Goal: Book appointment/travel/reservation

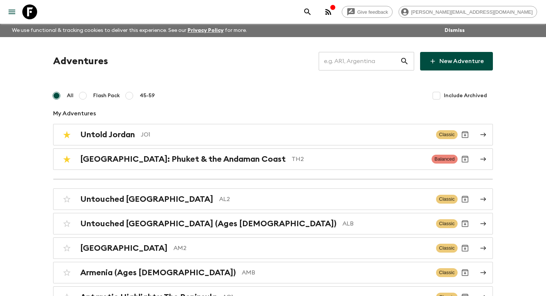
scroll to position [1741, 0]
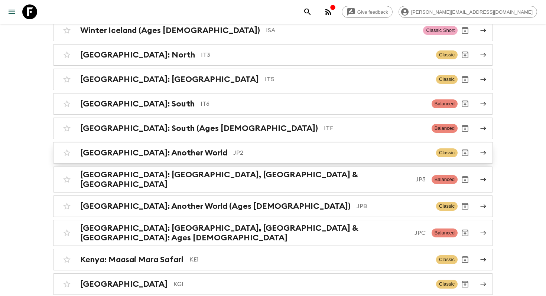
click at [243, 150] on p "JP2" at bounding box center [331, 152] width 197 height 9
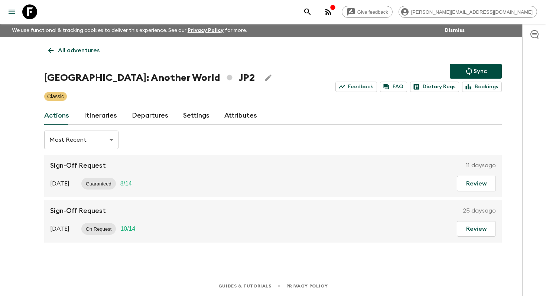
click at [111, 117] on link "Itineraries" at bounding box center [100, 116] width 33 height 18
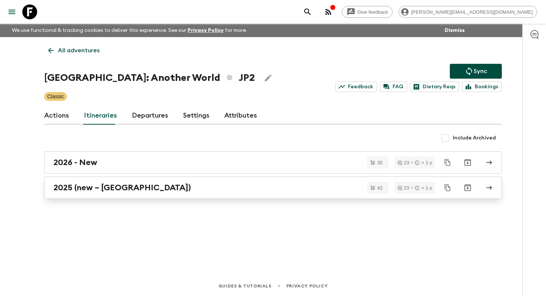
click at [87, 189] on h2 "2025 (new – [GEOGRAPHIC_DATA])" at bounding box center [121, 188] width 137 height 10
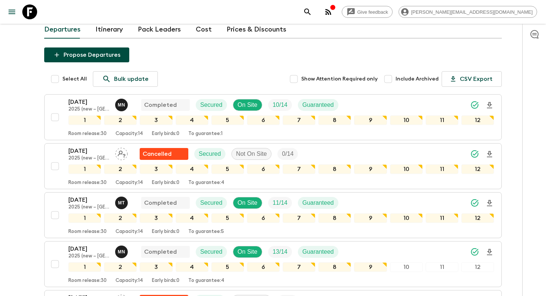
scroll to position [34, 0]
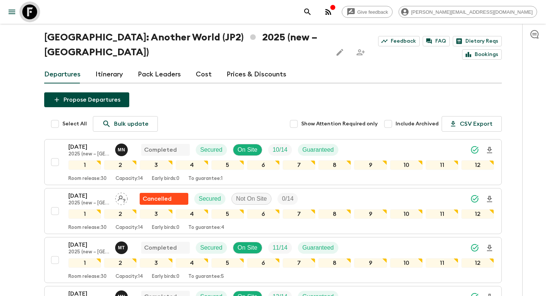
click at [28, 17] on icon at bounding box center [29, 11] width 15 height 15
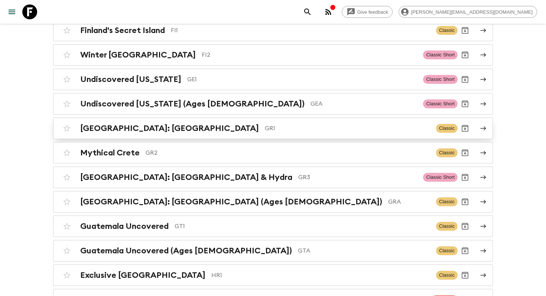
click at [278, 124] on p "GR1" at bounding box center [347, 128] width 165 height 9
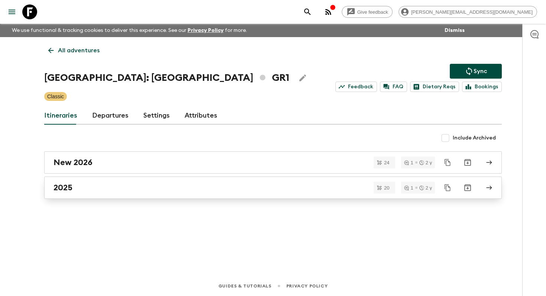
click at [180, 194] on link "2025" at bounding box center [272, 188] width 457 height 22
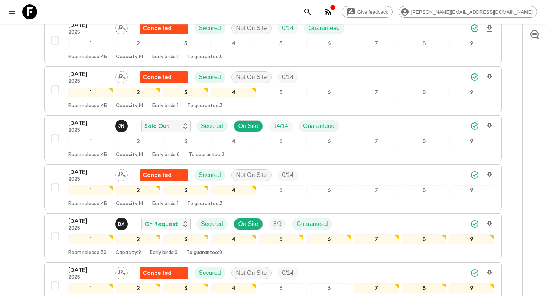
scroll to position [713, 0]
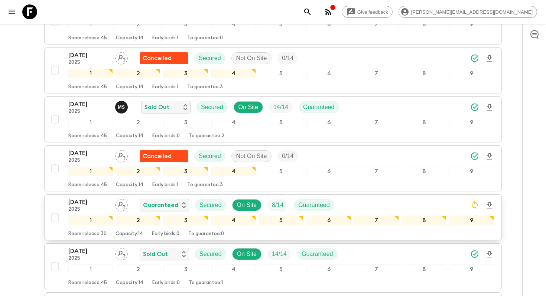
click at [91, 198] on p "[DATE]" at bounding box center [88, 202] width 41 height 9
